Goal: Transaction & Acquisition: Purchase product/service

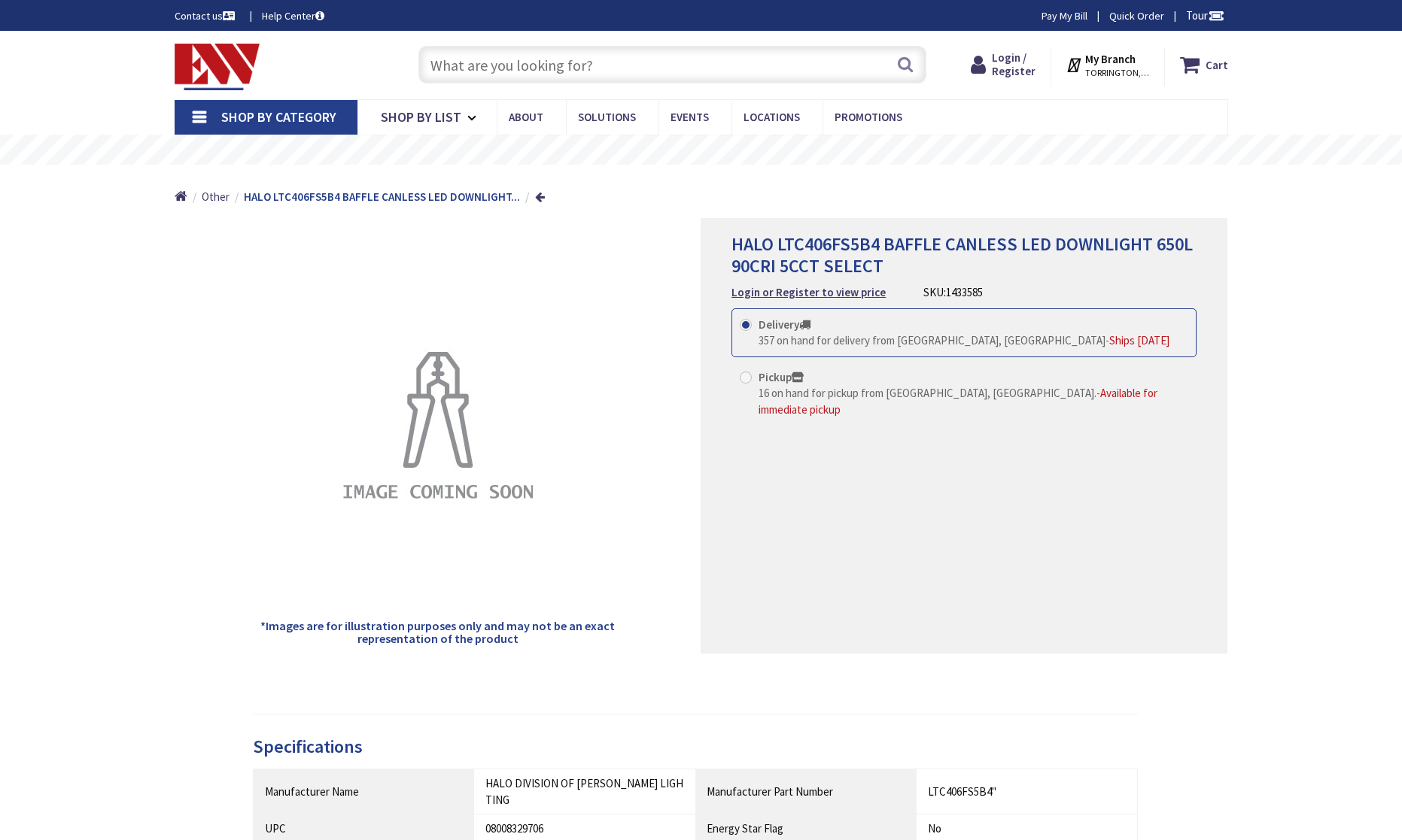
click at [659, 70] on input "text" at bounding box center [672, 65] width 508 height 38
paste input "GWPBQ2036PR"
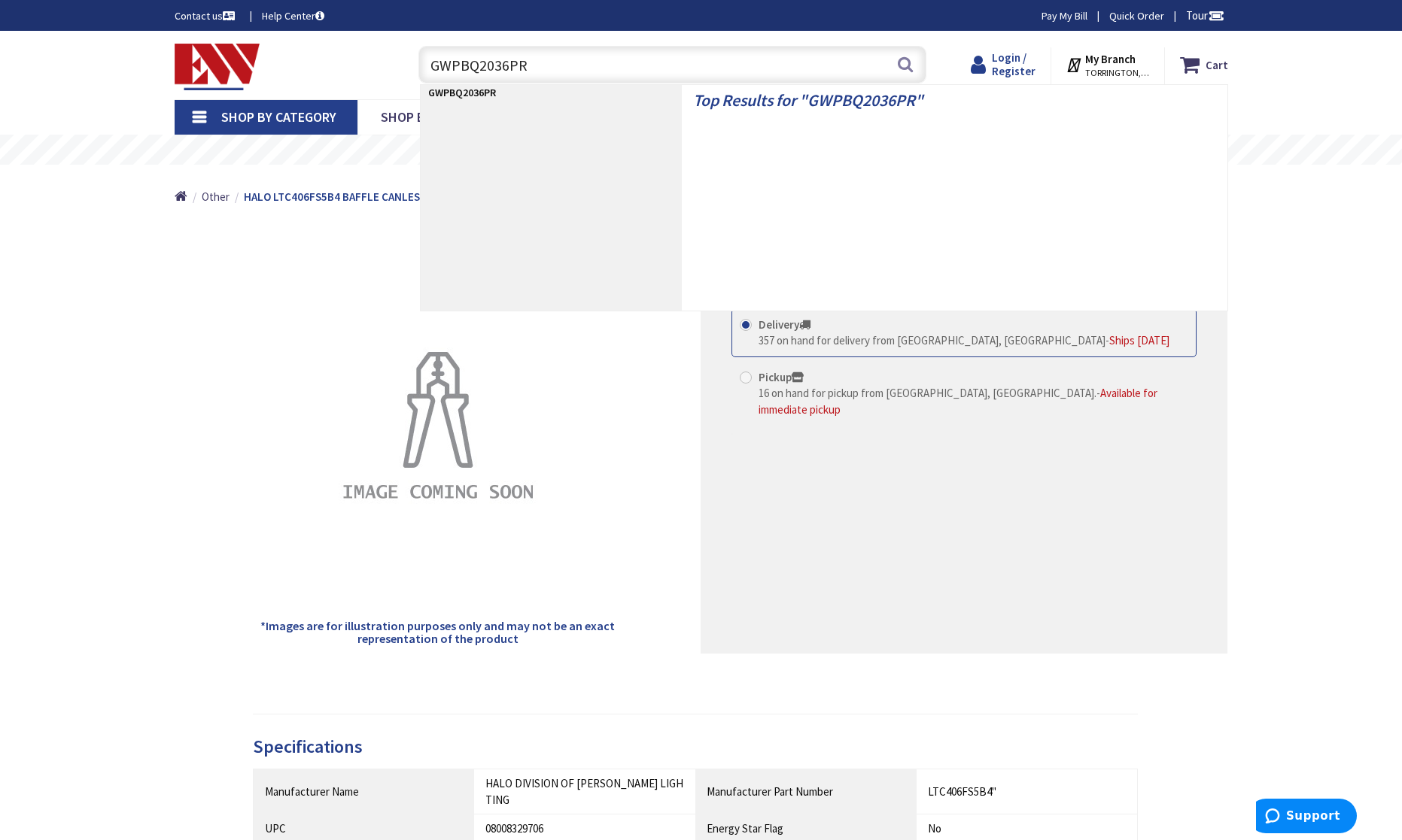
type input "GWPBQ2036PR"
click at [1027, 70] on span "Login / Register" at bounding box center [1014, 64] width 44 height 27
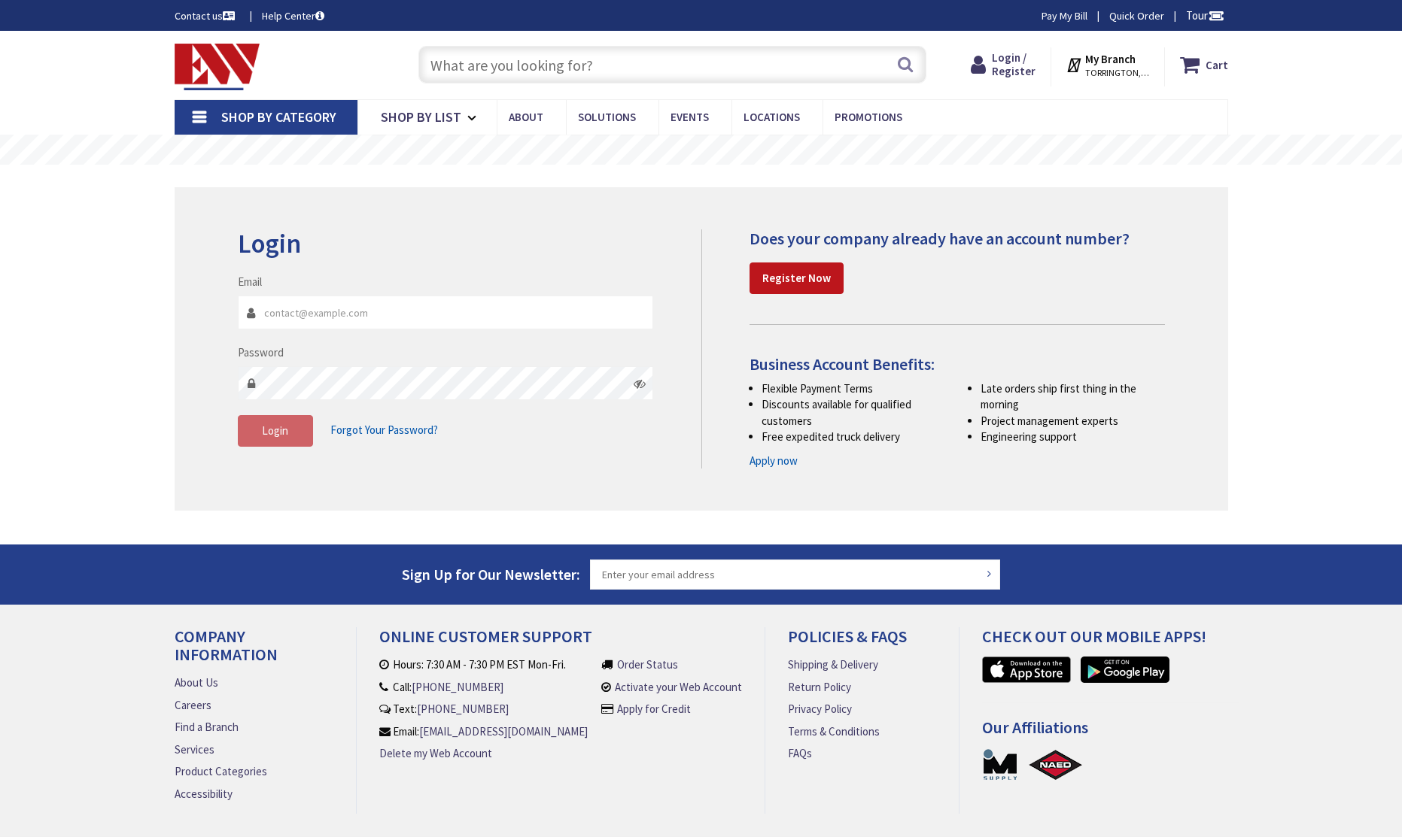
click at [401, 309] on input "Email" at bounding box center [445, 312] width 416 height 33
type input "[EMAIL_ADDRESS][DOMAIN_NAME]"
click at [268, 439] on button "Login" at bounding box center [275, 430] width 75 height 32
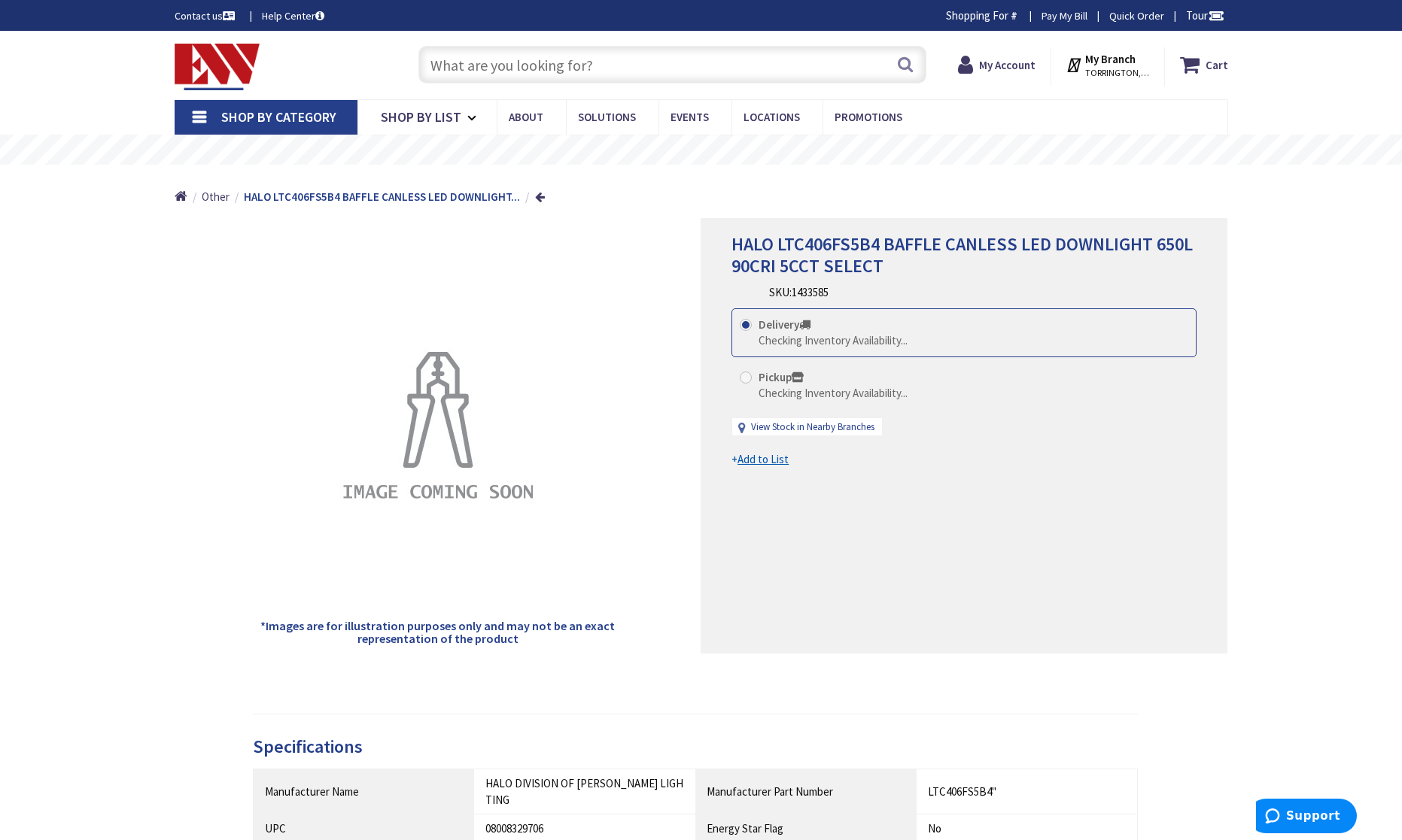
click at [703, 77] on input "text" at bounding box center [672, 65] width 508 height 38
paste input "GWPBQ2036PR"
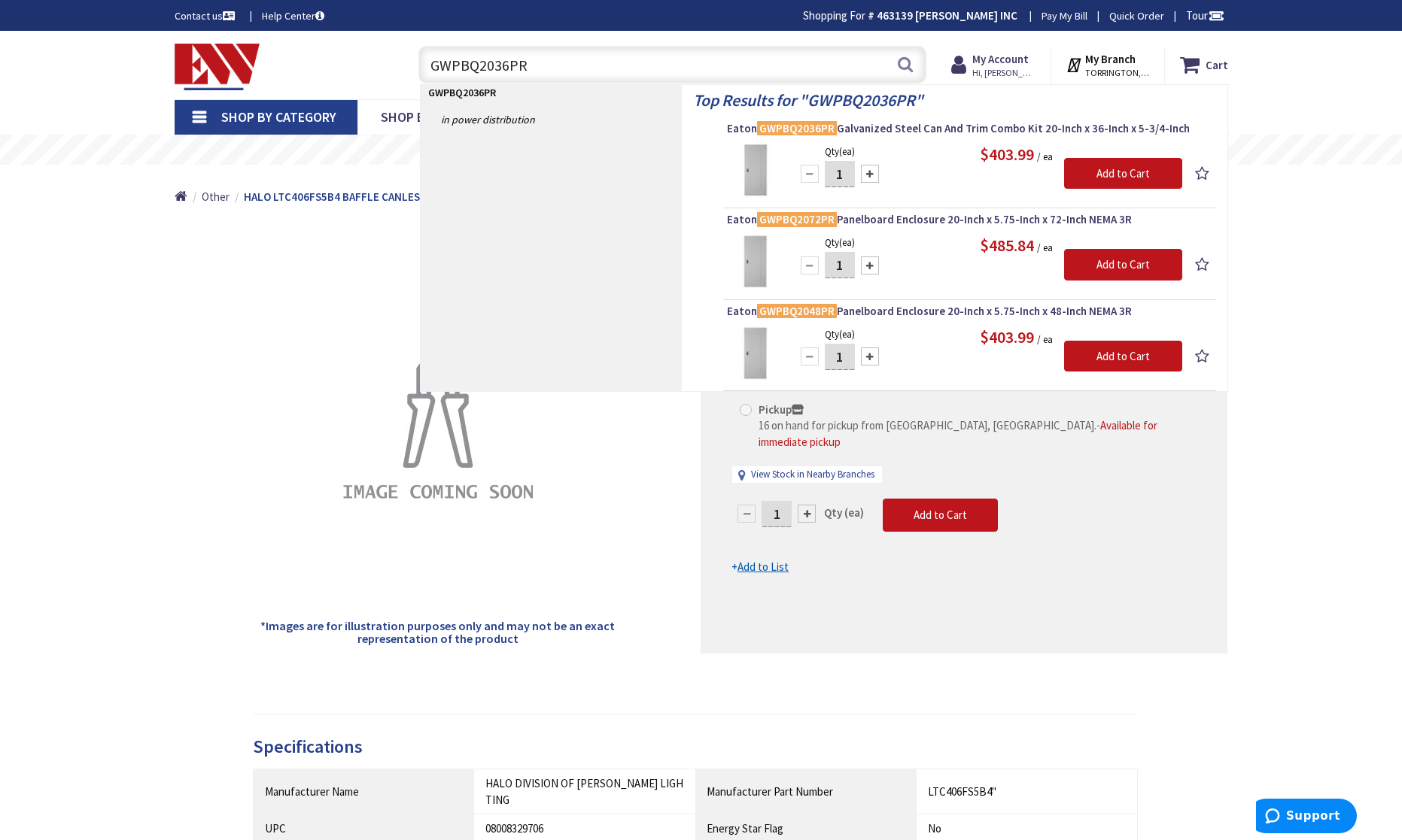
type input "GWPBQ2036PR"
click at [747, 177] on img at bounding box center [755, 171] width 57 height 57
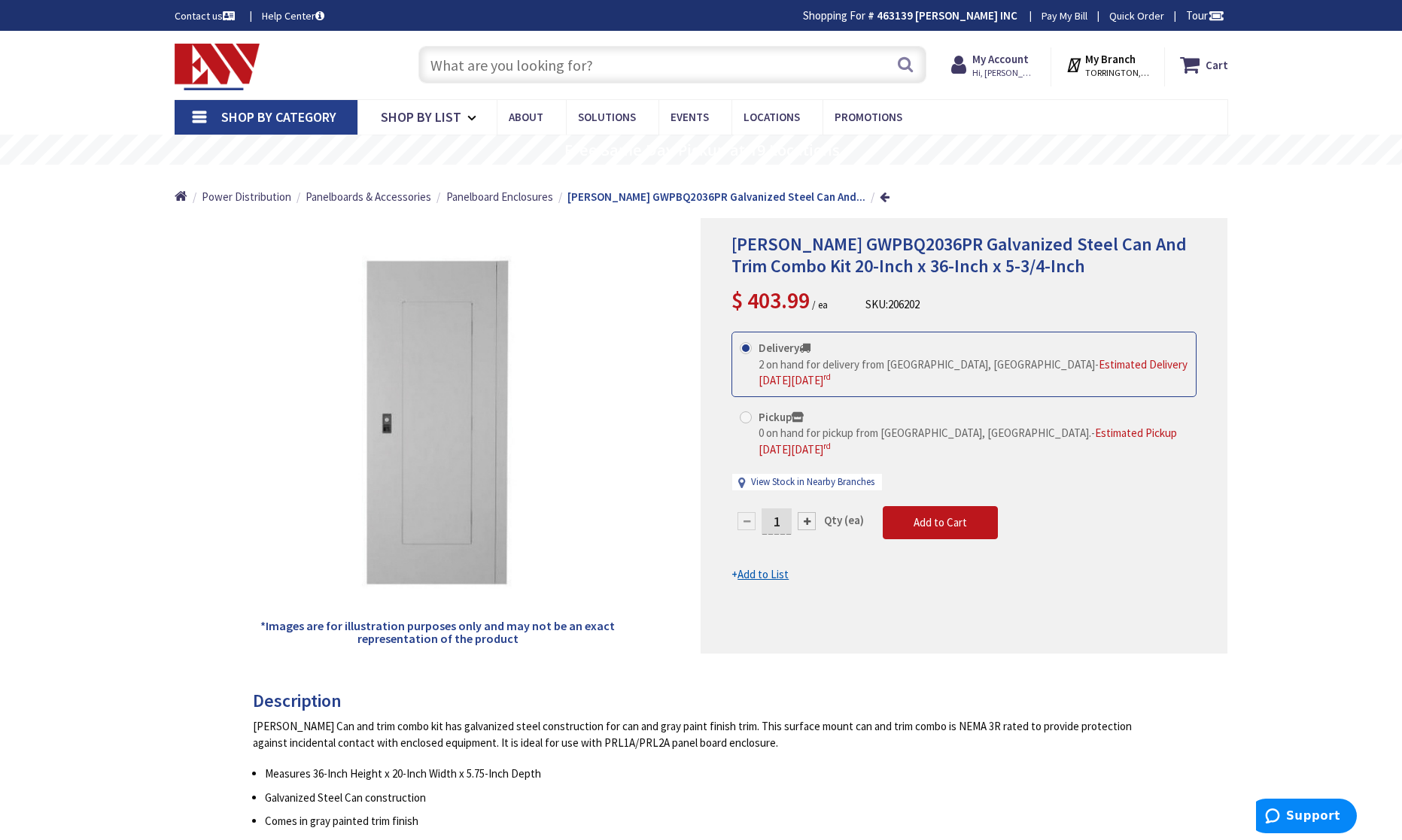
click at [1312, 112] on div "Shop By Category Conduit and Fittings Cable Tray & Accessories Cable Trays Cabl…" at bounding box center [701, 117] width 1402 height 35
drag, startPoint x: 1306, startPoint y: 330, endPoint x: 1291, endPoint y: 292, distance: 40.9
click at [1292, 291] on div "Eaton GWPBQ2036PR Galvanized Steel Can And Trim Combo Kit 20-Inch x 36-Inch x 5…" at bounding box center [701, 845] width 1402 height 1629
